Goal: Task Accomplishment & Management: Use online tool/utility

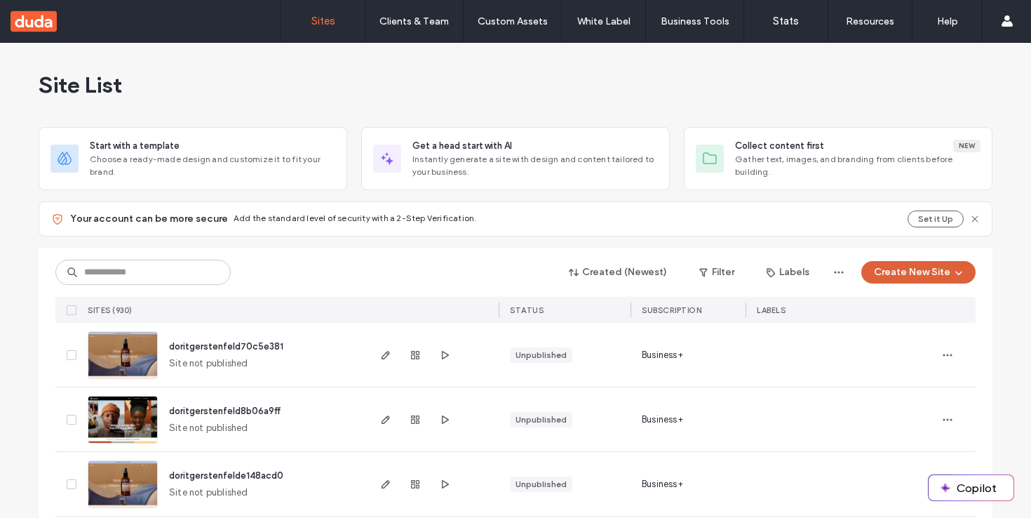
click at [922, 274] on button "Create New Site" at bounding box center [918, 272] width 114 height 22
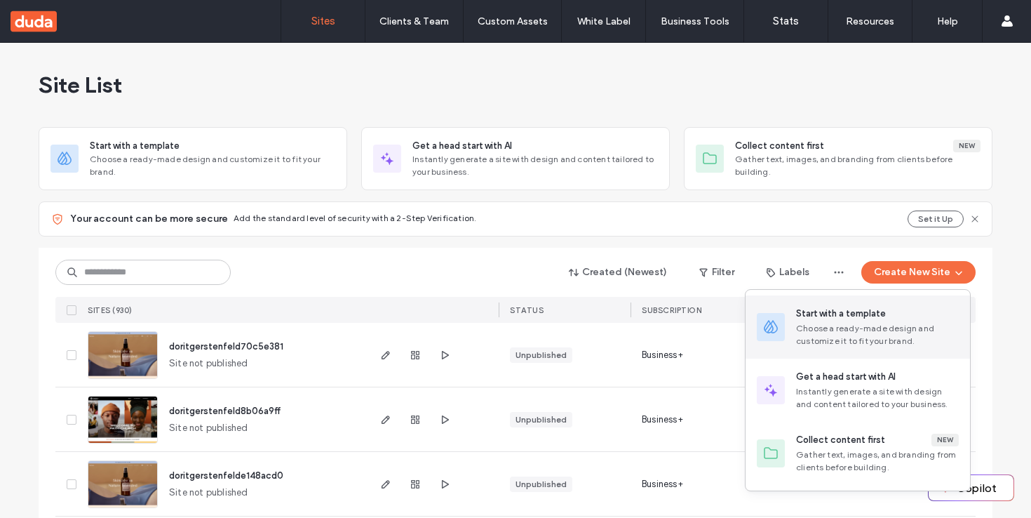
click at [884, 330] on div "Choose a ready-made design and customize it to fit your brand." at bounding box center [877, 334] width 163 height 25
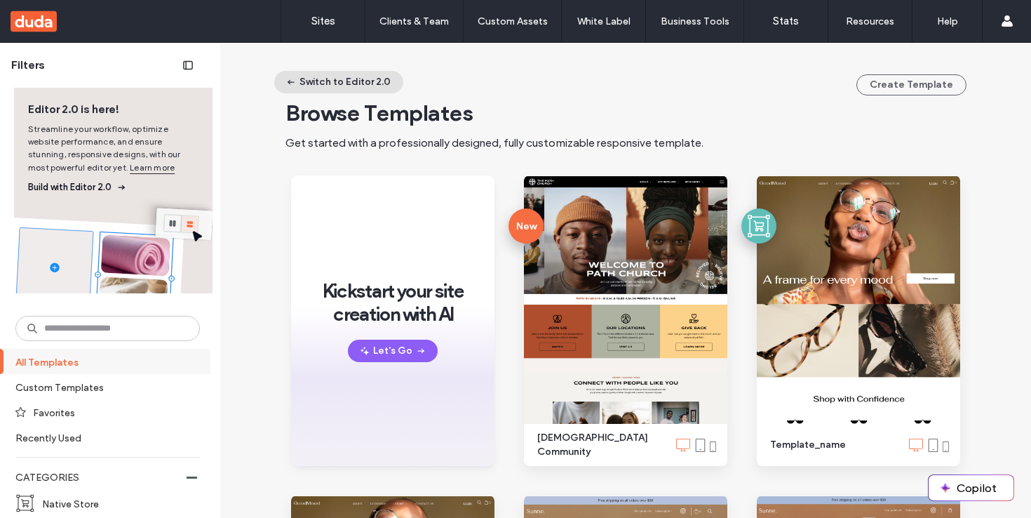
click at [332, 81] on button "Switch to Editor 2.0" at bounding box center [338, 82] width 129 height 22
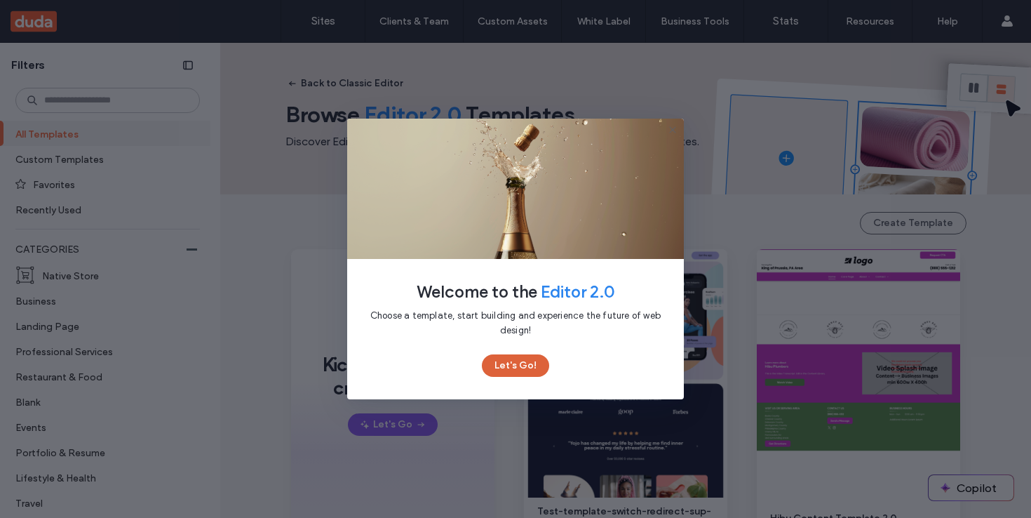
click at [524, 361] on button "Let's Go!" at bounding box center [515, 365] width 67 height 22
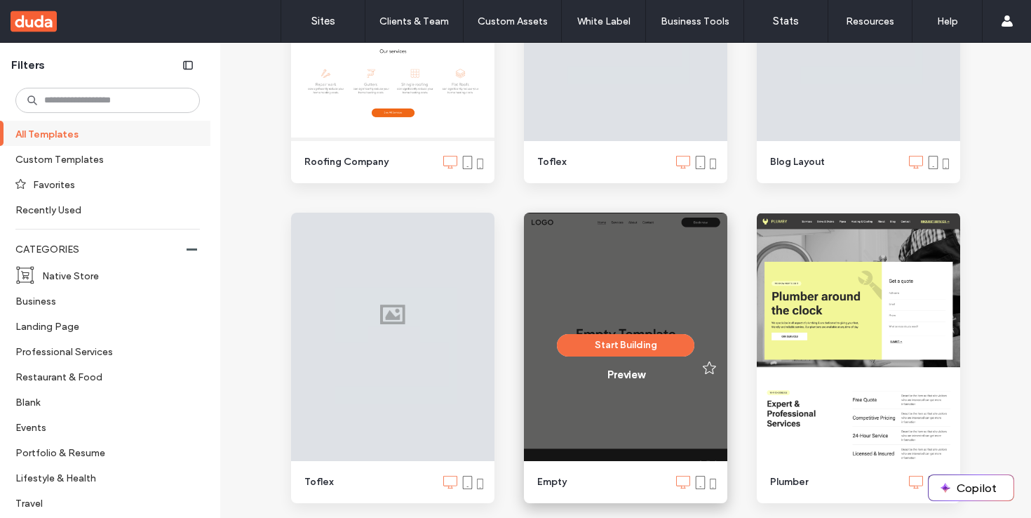
scroll to position [2096, 0]
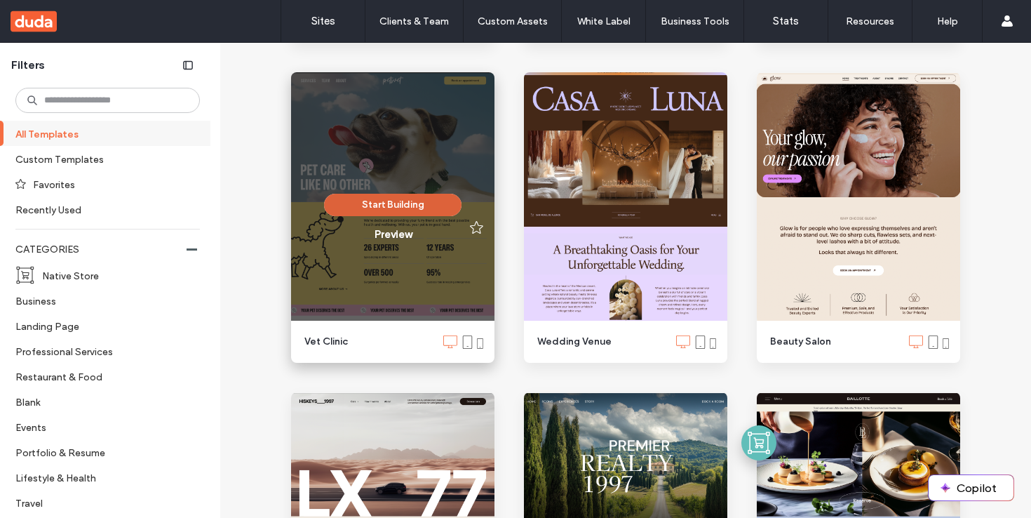
click at [362, 200] on button "Start Building" at bounding box center [392, 205] width 137 height 22
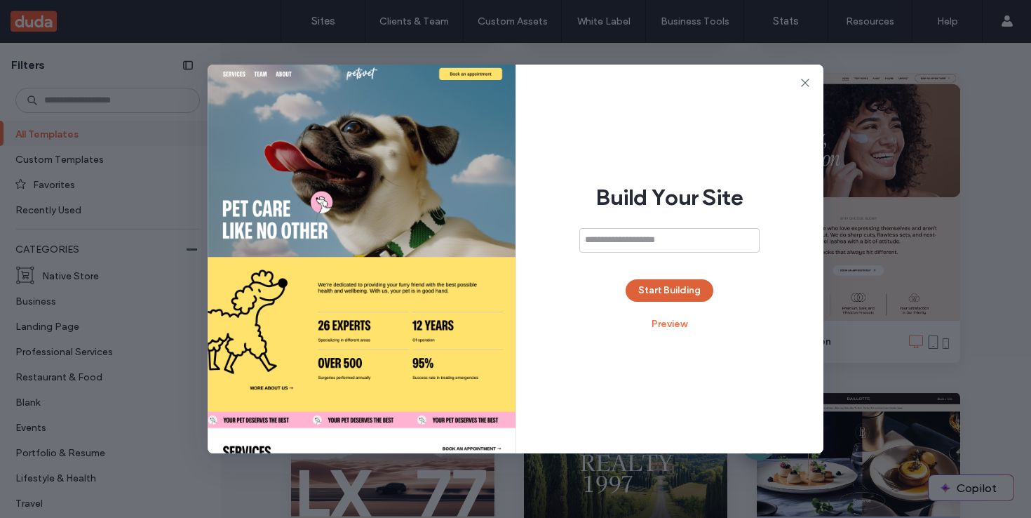
click at [692, 283] on button "Start Building" at bounding box center [670, 290] width 88 height 22
